Goal: Task Accomplishment & Management: Use online tool/utility

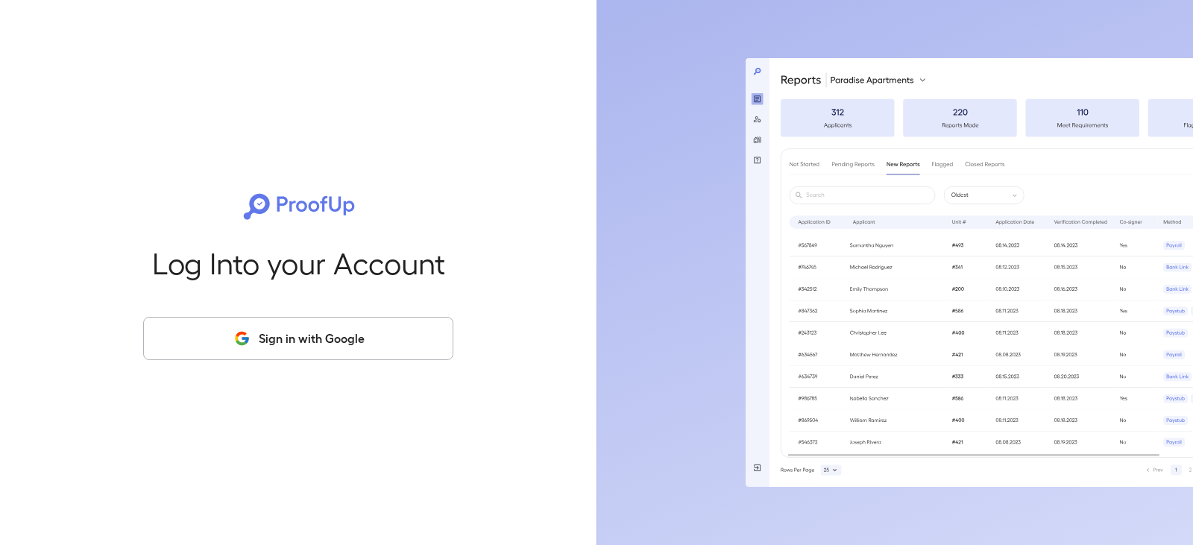
click at [367, 338] on button "Sign in with Google" at bounding box center [298, 338] width 310 height 43
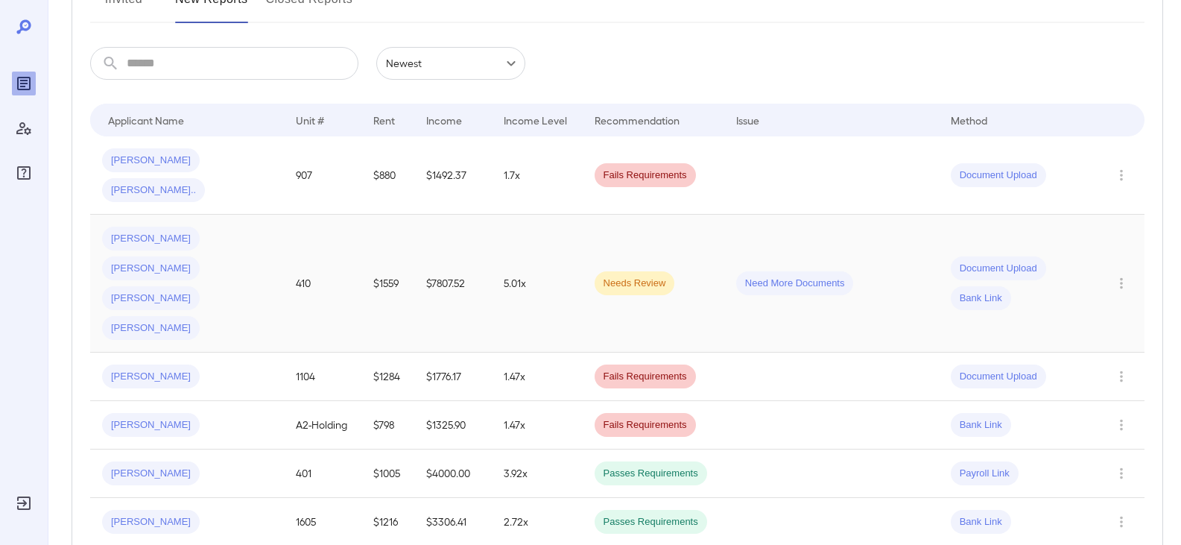
scroll to position [224, 0]
click at [181, 320] on span "[PERSON_NAME]" at bounding box center [151, 327] width 98 height 14
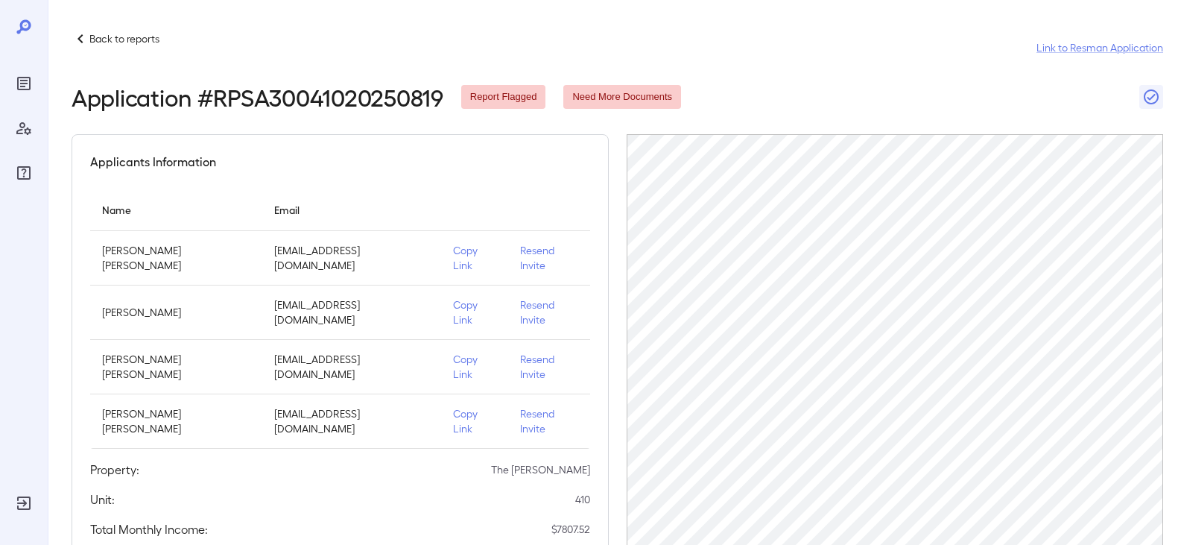
click at [453, 406] on p "Copy Link" at bounding box center [474, 421] width 43 height 30
